Goal: Task Accomplishment & Management: Manage account settings

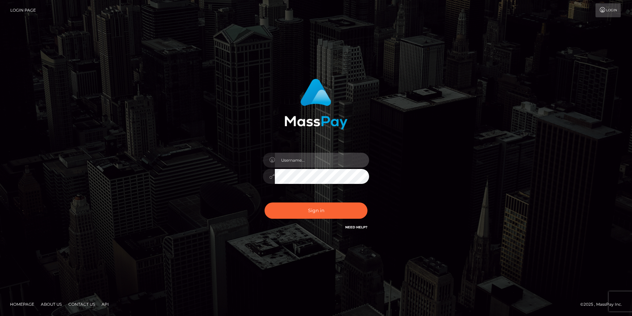
click at [299, 164] on input "text" at bounding box center [322, 160] width 94 height 15
type input "[EMAIL_ADDRESS][DOMAIN_NAME]"
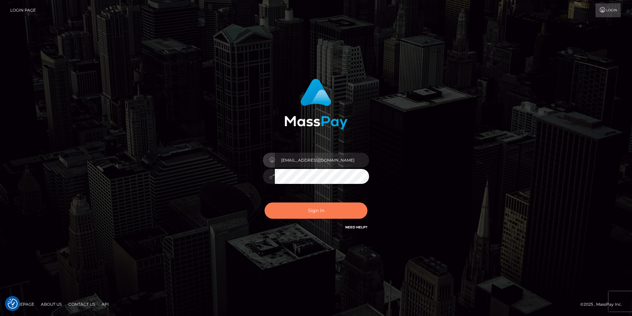
click at [317, 209] on button "Sign in" at bounding box center [316, 211] width 103 height 16
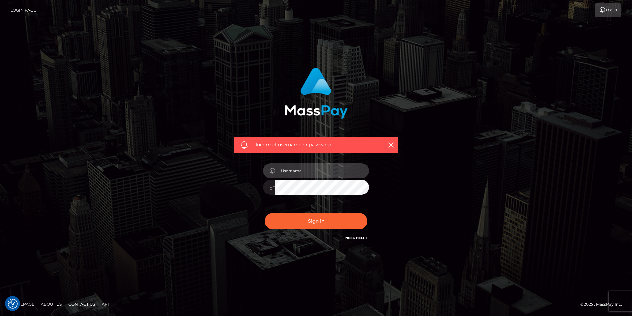
click at [311, 174] on input "text" at bounding box center [322, 170] width 94 height 15
type input "[EMAIL_ADDRESS][DOMAIN_NAME]"
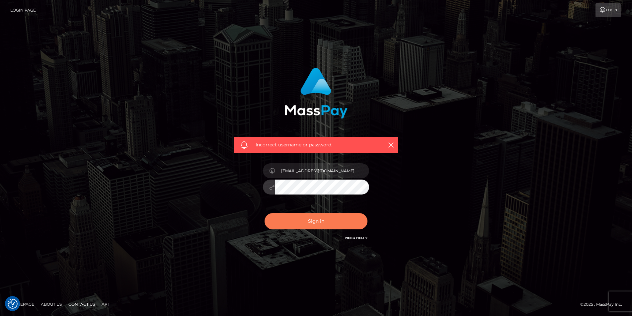
click at [284, 218] on button "Sign in" at bounding box center [316, 221] width 103 height 16
click at [354, 238] on link "Need Help?" at bounding box center [356, 238] width 22 height 4
click at [273, 146] on span "Incorrect username or password." at bounding box center [316, 144] width 121 height 7
click at [291, 1] on nav "Login Page Login" at bounding box center [316, 10] width 632 height 21
